Goal: Information Seeking & Learning: Understand process/instructions

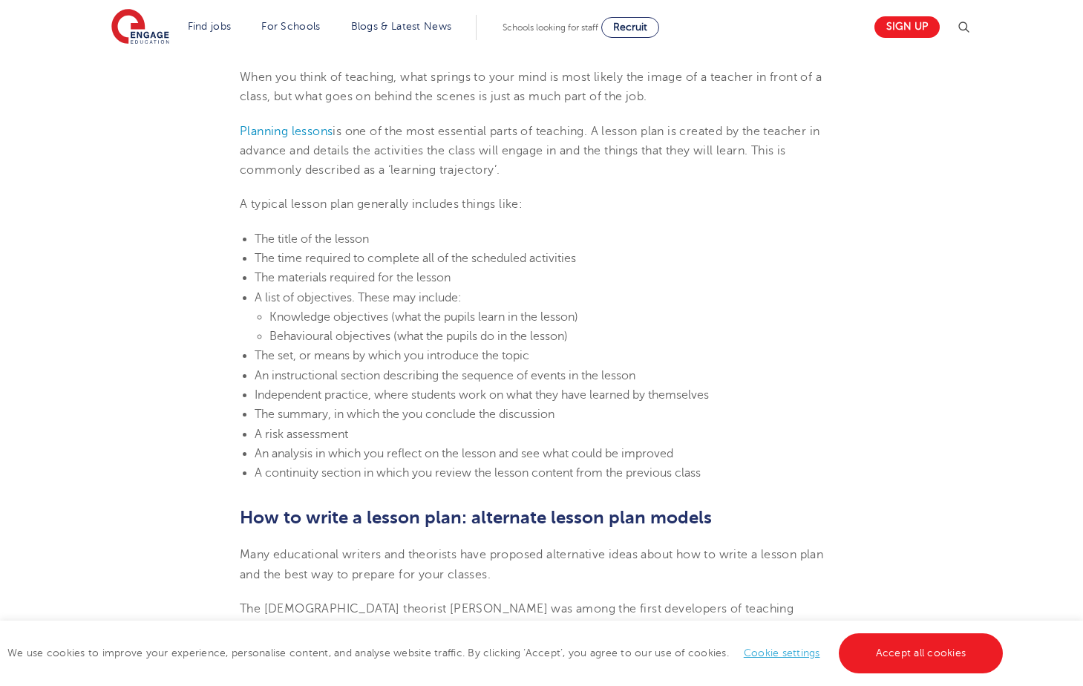
scroll to position [297, 0]
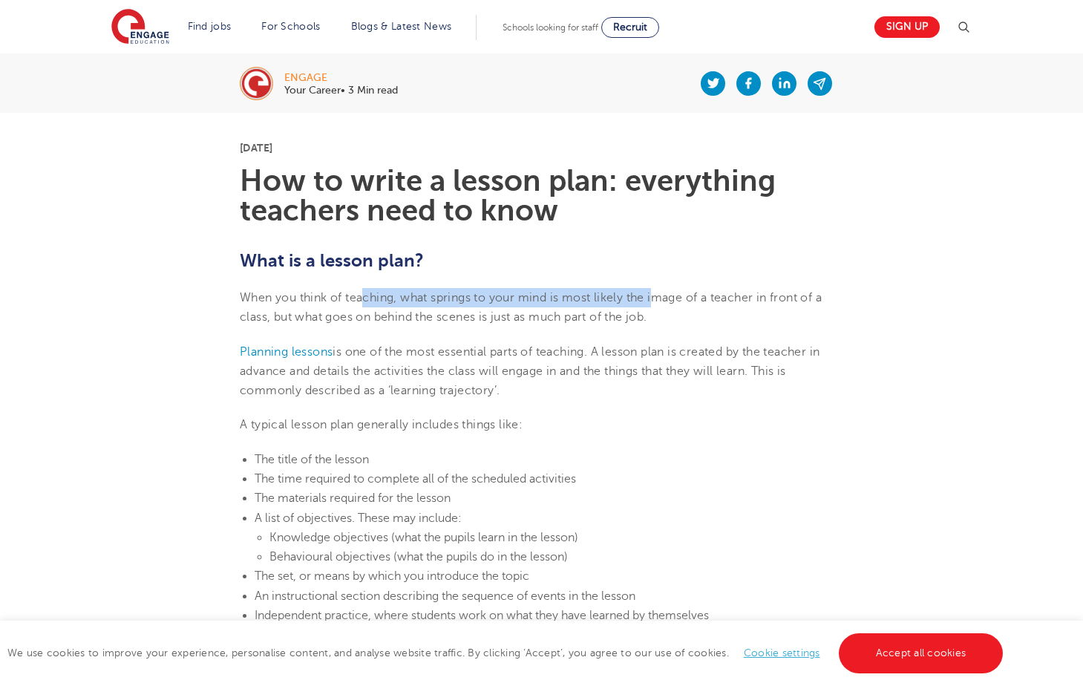
drag, startPoint x: 388, startPoint y: 299, endPoint x: 661, endPoint y: 299, distance: 273.2
click at [661, 299] on span "When you think of teaching, what springs to your mind is most likely the image …" at bounding box center [531, 307] width 582 height 33
drag, startPoint x: 661, startPoint y: 299, endPoint x: 655, endPoint y: 318, distance: 19.5
click at [655, 318] on span "When you think of teaching, what springs to your mind is most likely the image …" at bounding box center [531, 307] width 582 height 33
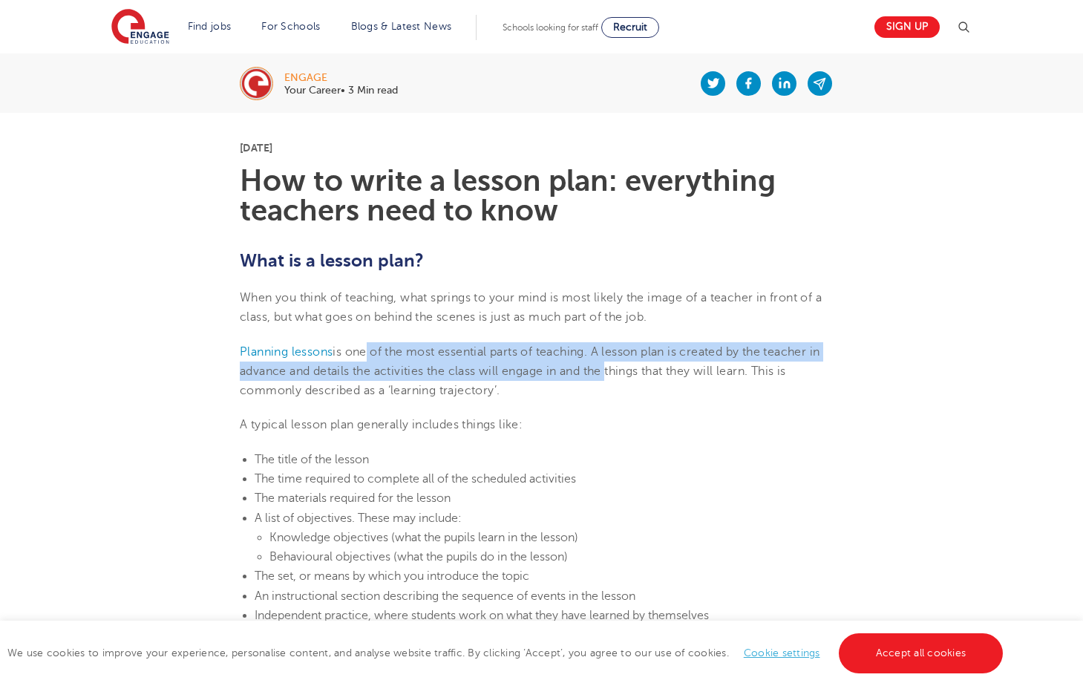
drag, startPoint x: 364, startPoint y: 356, endPoint x: 606, endPoint y: 363, distance: 242.8
click at [606, 363] on p "Planning lessons is one of the most essential parts of teaching. A lesson plan …" at bounding box center [541, 371] width 603 height 59
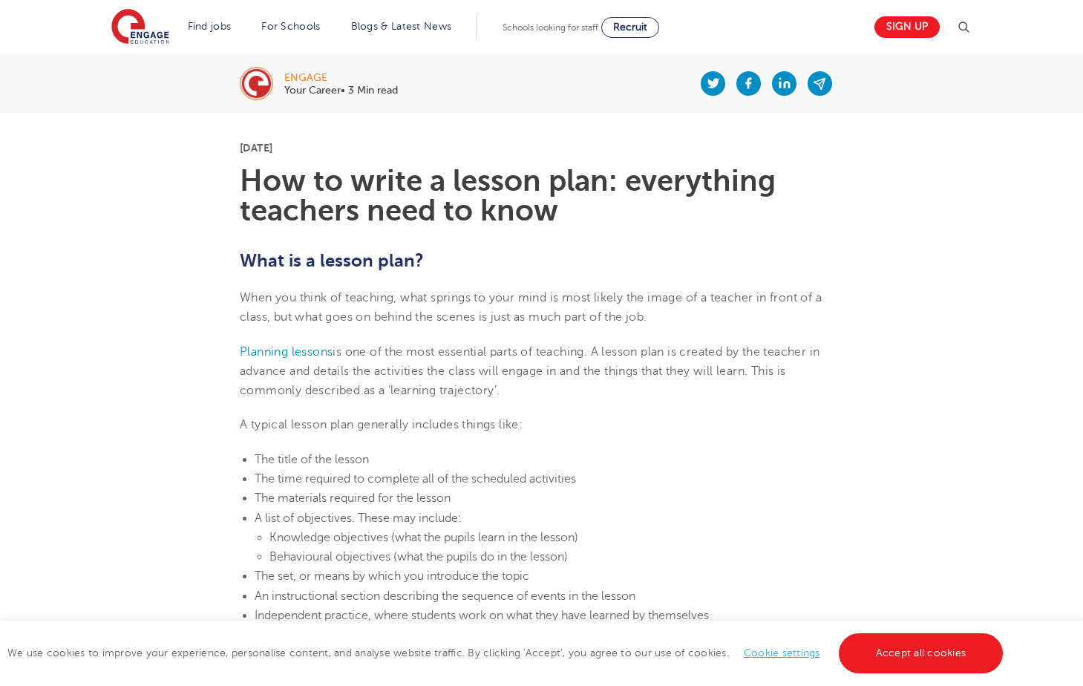
drag, startPoint x: 606, startPoint y: 363, endPoint x: 624, endPoint y: 379, distance: 23.1
click at [624, 379] on p "Planning lessons is one of the most essential parts of teaching. A lesson plan …" at bounding box center [541, 371] width 603 height 59
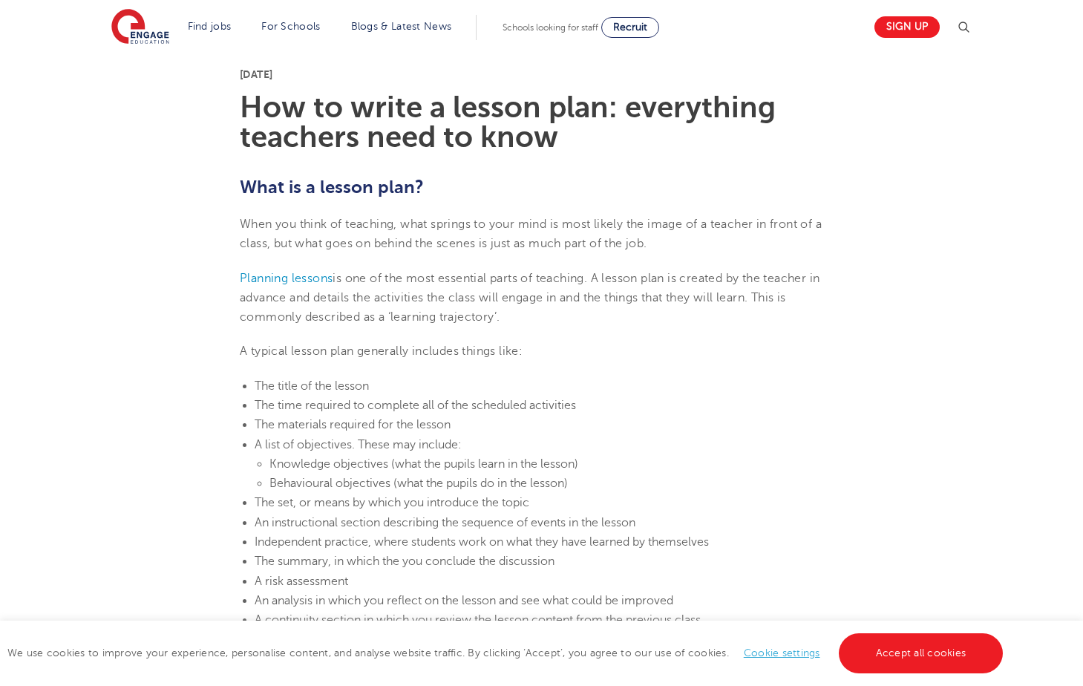
scroll to position [371, 0]
drag, startPoint x: 318, startPoint y: 357, endPoint x: 491, endPoint y: 357, distance: 173.7
click at [491, 357] on span "A typical lesson plan generally includes things like:" at bounding box center [381, 350] width 283 height 13
drag, startPoint x: 310, startPoint y: 387, endPoint x: 430, endPoint y: 387, distance: 120.2
click at [430, 387] on li "The title of the lesson" at bounding box center [549, 385] width 589 height 19
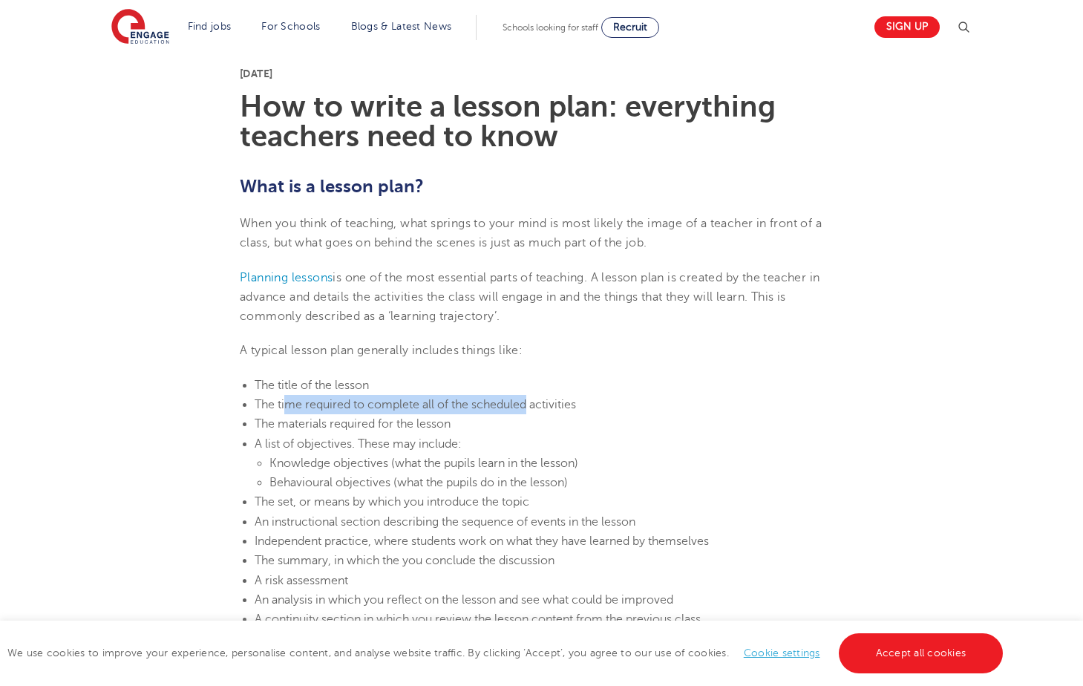
drag, startPoint x: 430, startPoint y: 387, endPoint x: 531, endPoint y: 398, distance: 101.5
click at [531, 398] on span "The time required to complete all of the scheduled activities" at bounding box center [415, 404] width 321 height 13
drag, startPoint x: 302, startPoint y: 416, endPoint x: 495, endPoint y: 424, distance: 193.2
click at [495, 424] on li "The materials required for the lesson" at bounding box center [549, 423] width 589 height 19
drag, startPoint x: 380, startPoint y: 441, endPoint x: 428, endPoint y: 441, distance: 47.5
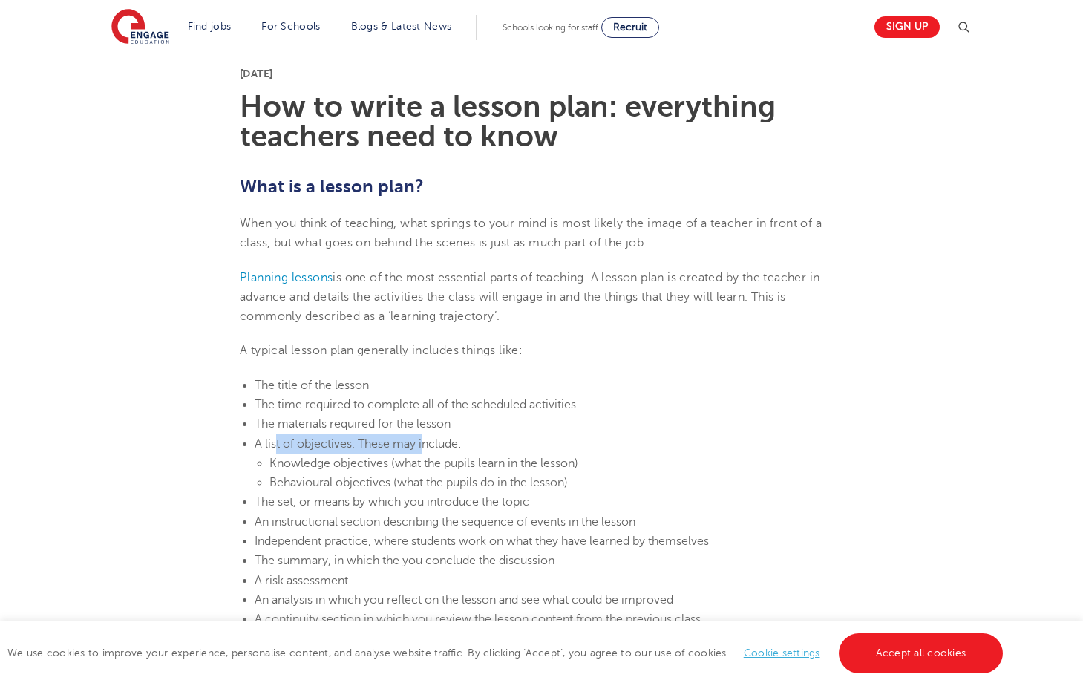
click at [428, 441] on span "A list of objectives. These may include:" at bounding box center [358, 443] width 207 height 13
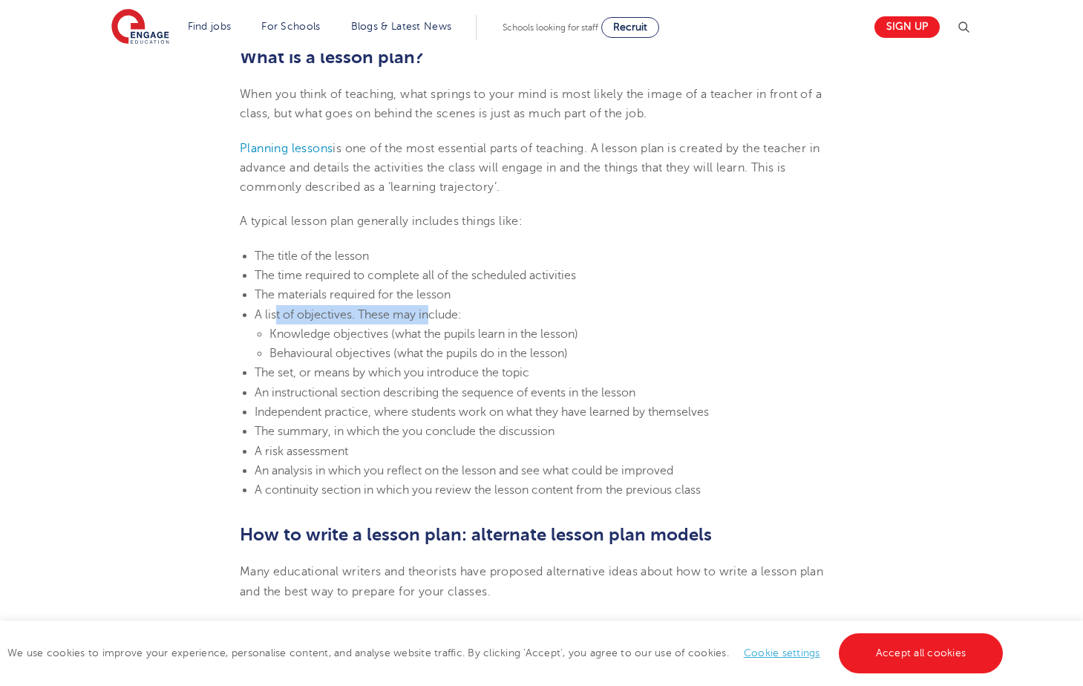
scroll to position [520, 0]
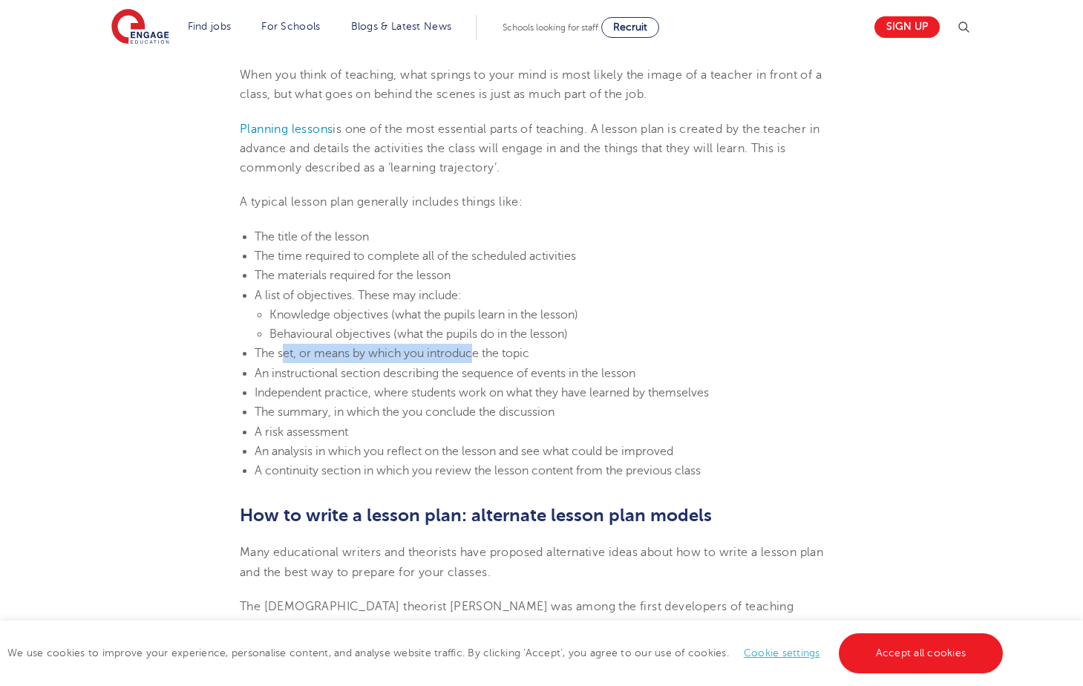
drag, startPoint x: 360, startPoint y: 354, endPoint x: 473, endPoint y: 356, distance: 112.8
click at [473, 356] on span "The set, or means by which you introduce the topic" at bounding box center [392, 353] width 275 height 13
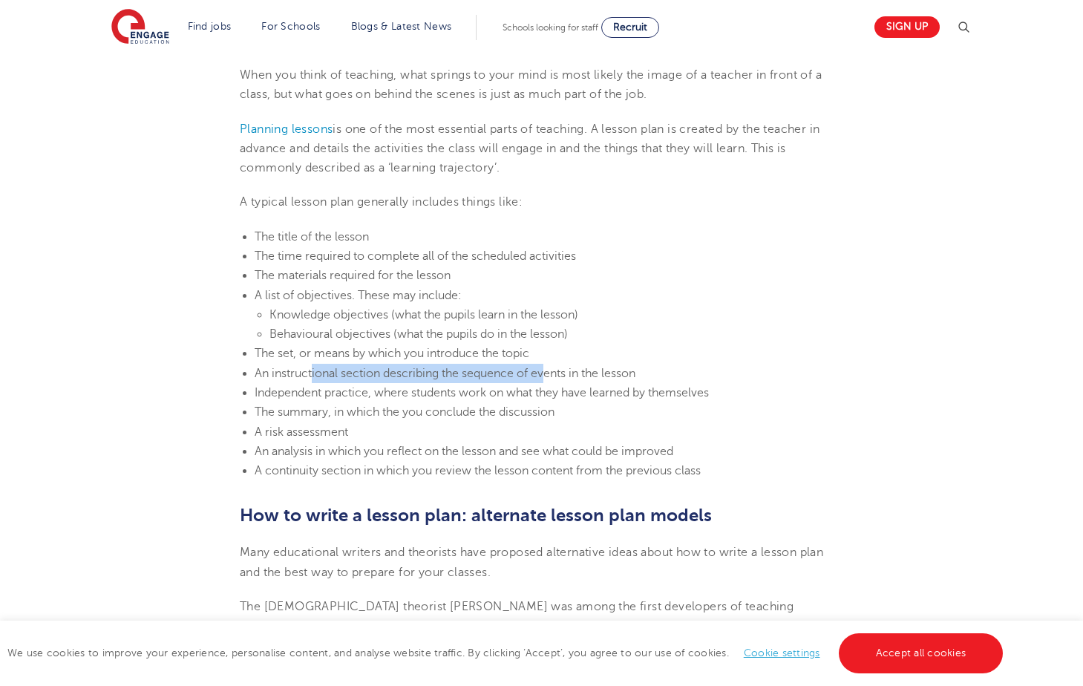
drag, startPoint x: 315, startPoint y: 373, endPoint x: 546, endPoint y: 376, distance: 230.9
click at [546, 376] on span "An instructional section describing the sequence of events in the lesson" at bounding box center [445, 373] width 381 height 13
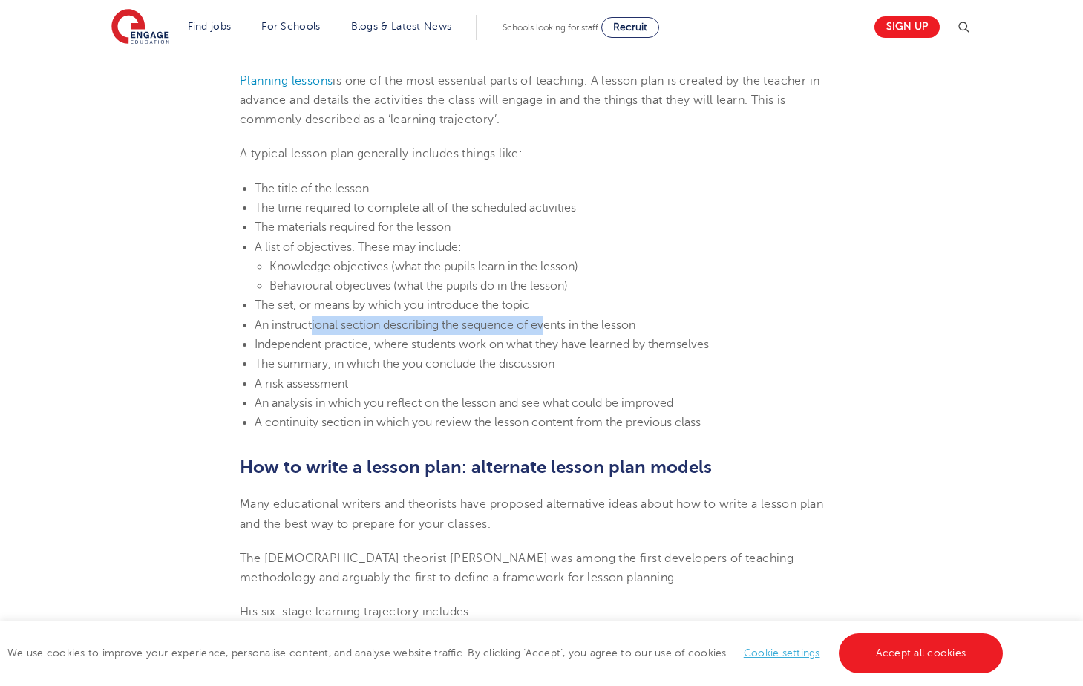
scroll to position [594, 0]
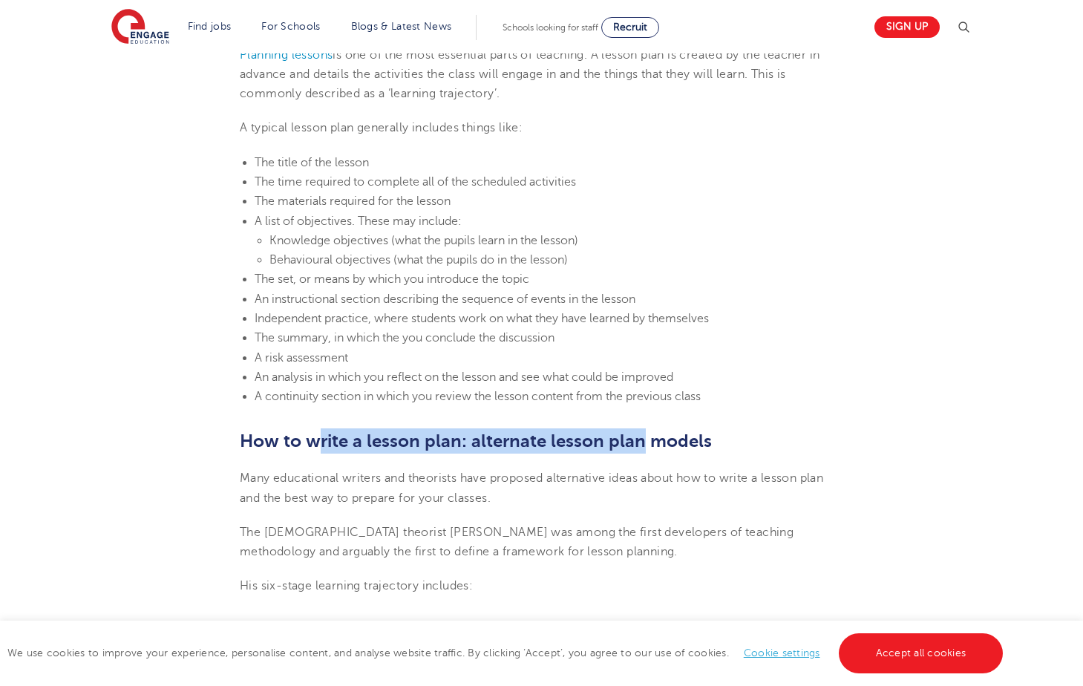
drag, startPoint x: 314, startPoint y: 433, endPoint x: 641, endPoint y: 435, distance: 327.3
click at [641, 435] on span "How to write a lesson plan: alternate lesson plan models" at bounding box center [476, 441] width 472 height 21
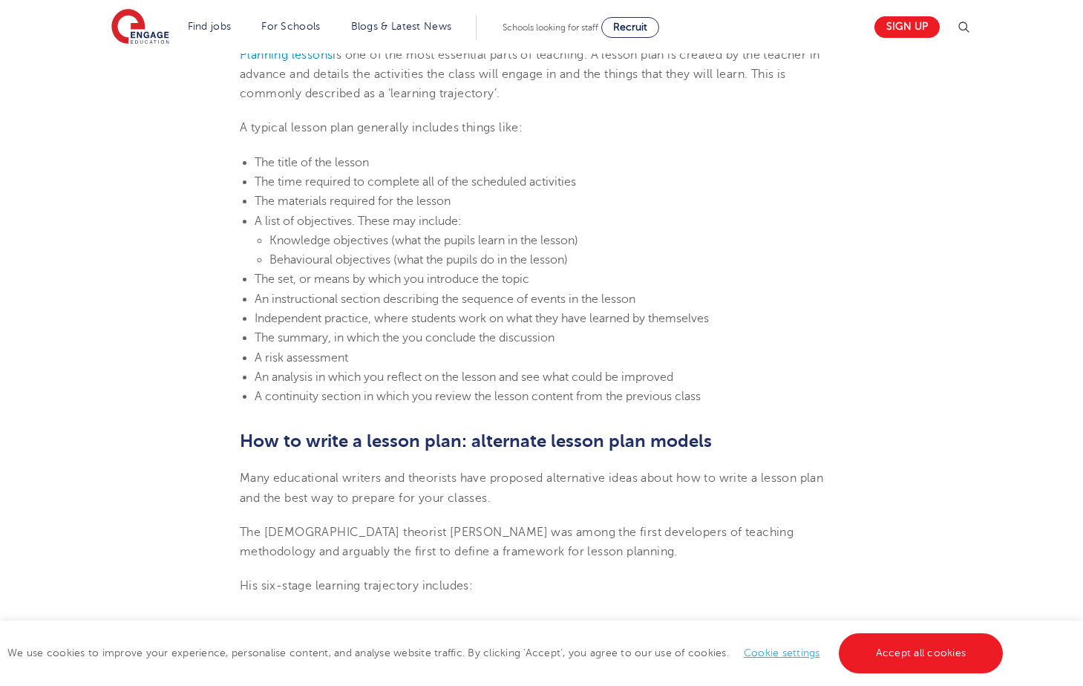
drag, startPoint x: 641, startPoint y: 435, endPoint x: 566, endPoint y: 496, distance: 97.1
click at [566, 496] on p "Many educational writers and theorists have proposed alternative ideas about ho…" at bounding box center [541, 487] width 603 height 39
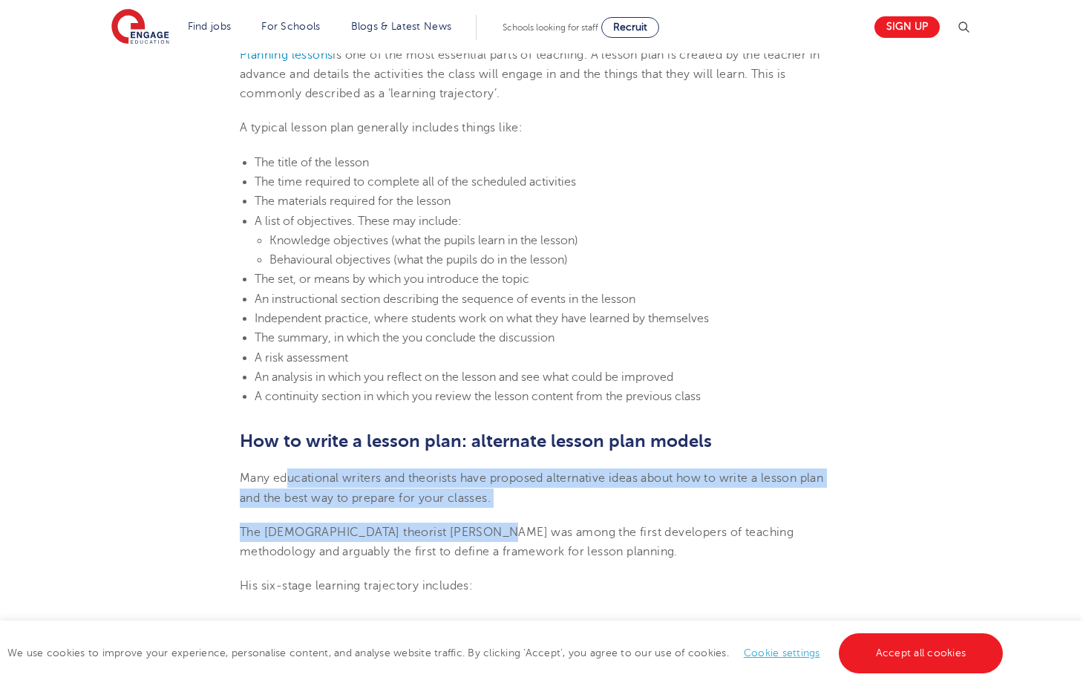
drag, startPoint x: 289, startPoint y: 475, endPoint x: 486, endPoint y: 515, distance: 201.5
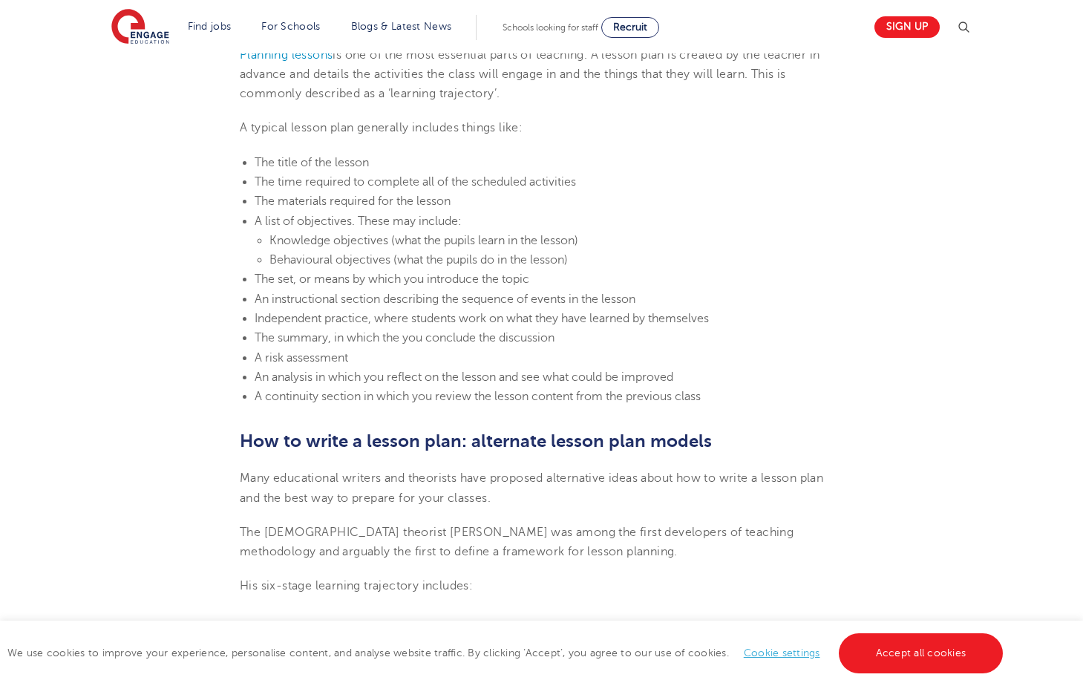
drag, startPoint x: 486, startPoint y: 515, endPoint x: 487, endPoint y: 549, distance: 33.4
click at [487, 549] on span "The [DEMOGRAPHIC_DATA] theorist [PERSON_NAME] was among the first developers of…" at bounding box center [517, 542] width 554 height 33
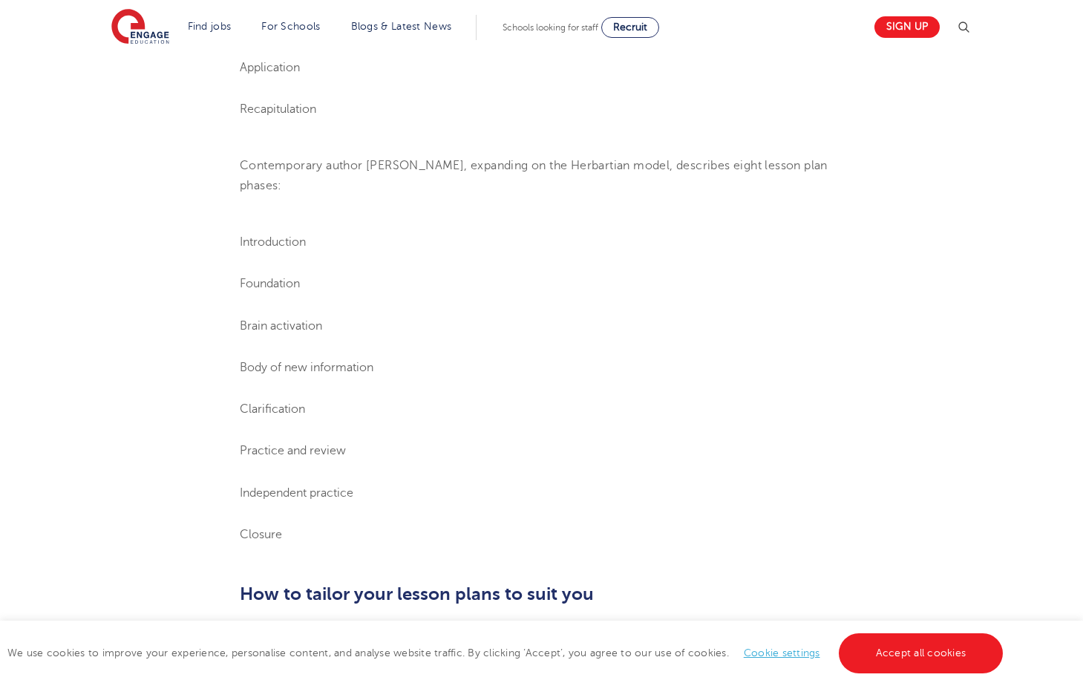
scroll to position [965, 0]
